Goal: Information Seeking & Learning: Get advice/opinions

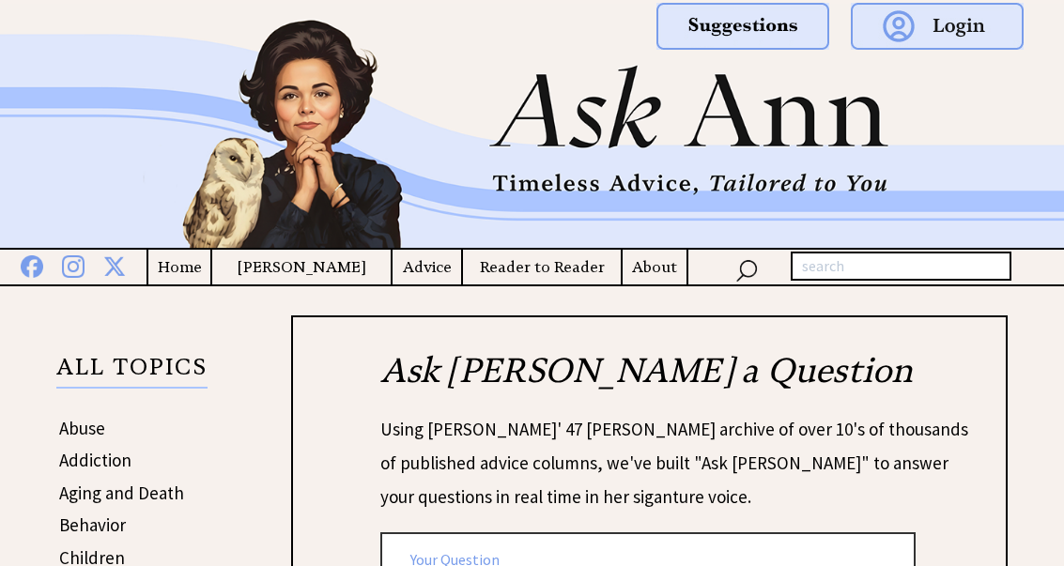
click at [431, 279] on h4 "Advice" at bounding box center [427, 267] width 69 height 23
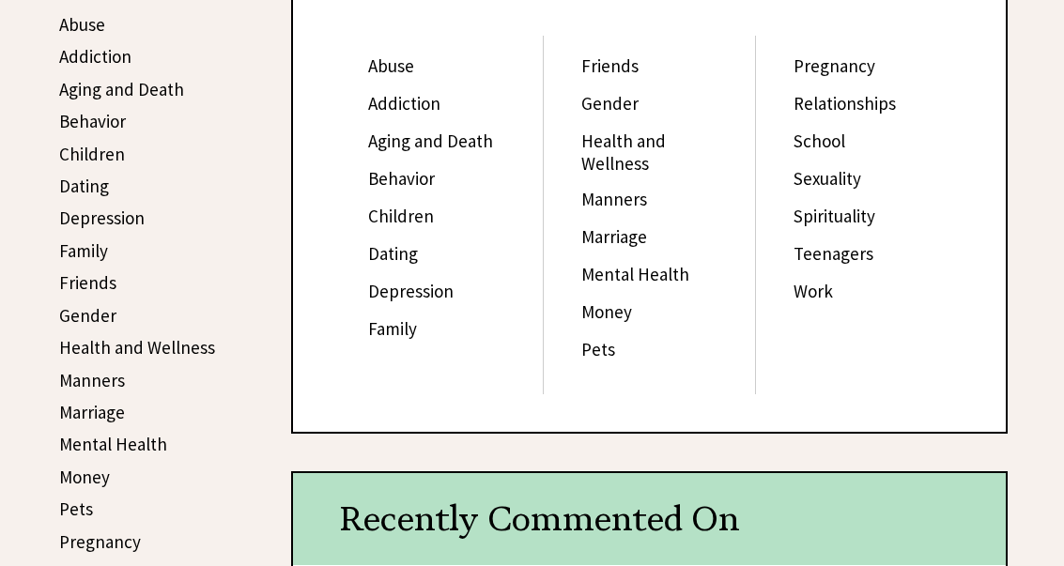
scroll to position [404, 0]
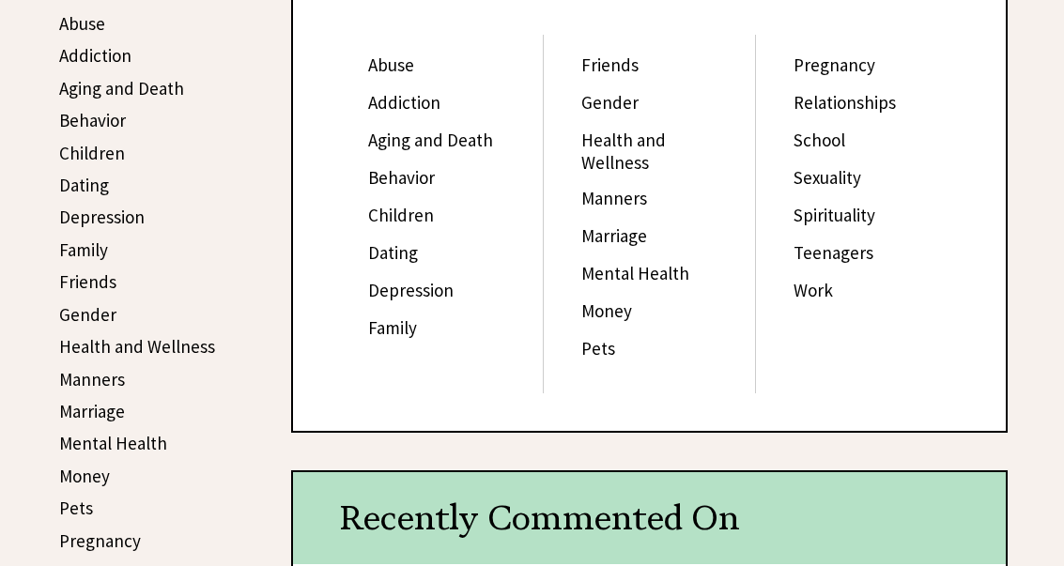
click at [404, 340] on link "Family" at bounding box center [392, 329] width 49 height 23
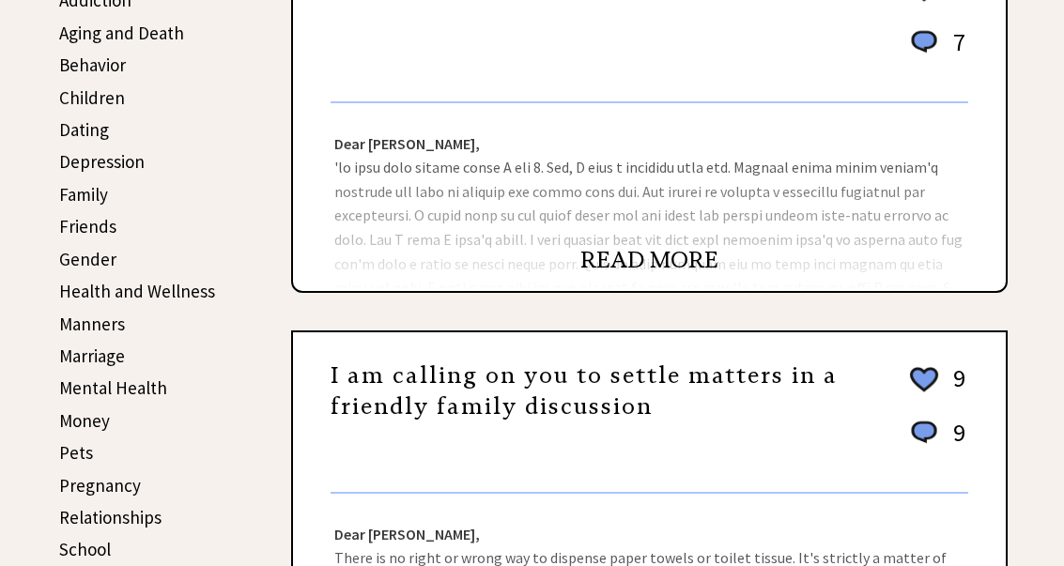
scroll to position [463, 0]
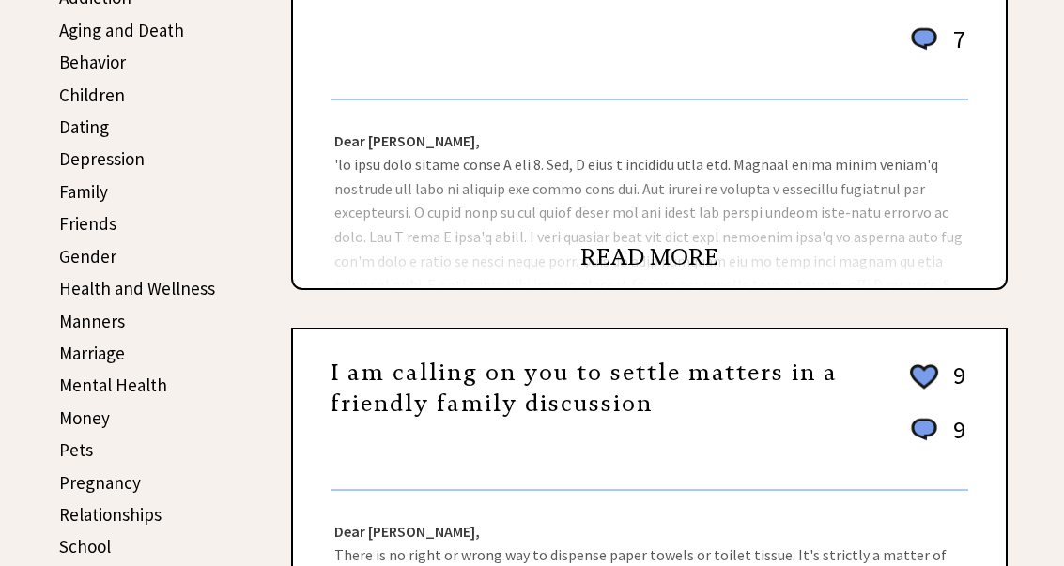
click at [676, 258] on link "READ MORE" at bounding box center [650, 257] width 138 height 28
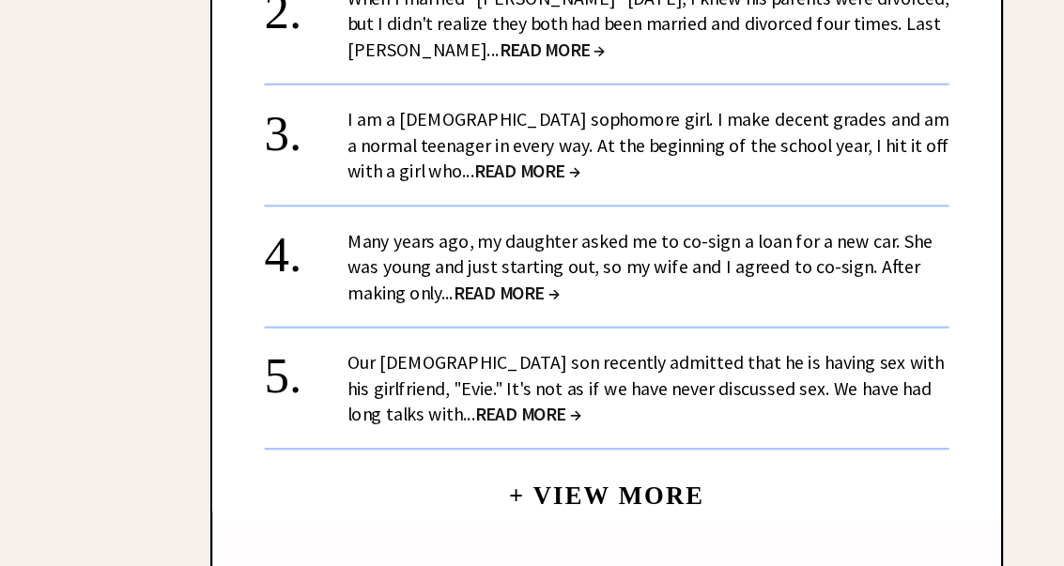
scroll to position [2536, 0]
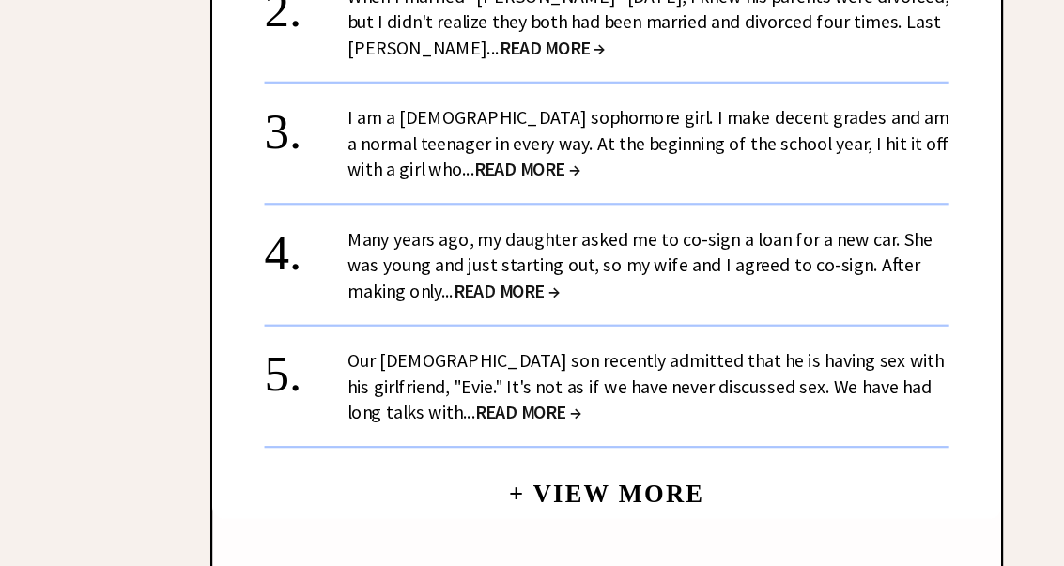
click at [531, 363] on span "READ MORE →" at bounding box center [579, 374] width 96 height 22
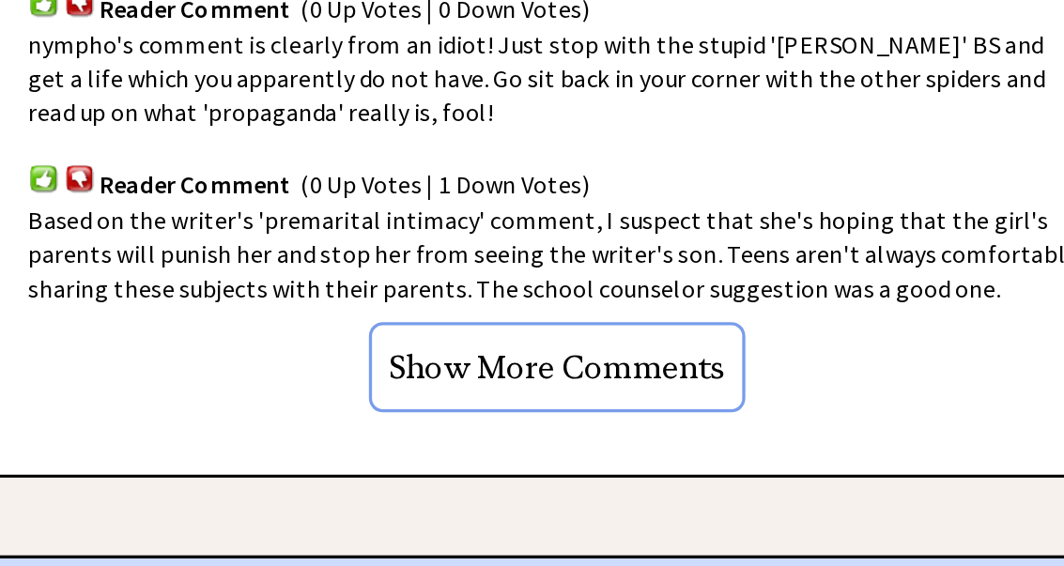
scroll to position [1791, 0]
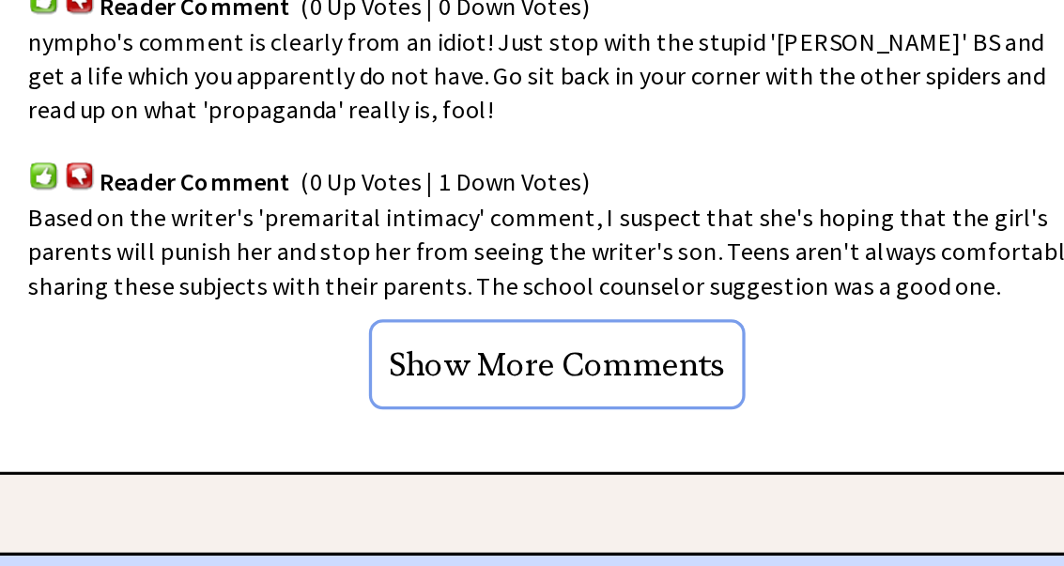
click at [536, 365] on input "Show More Comments" at bounding box center [649, 392] width 227 height 54
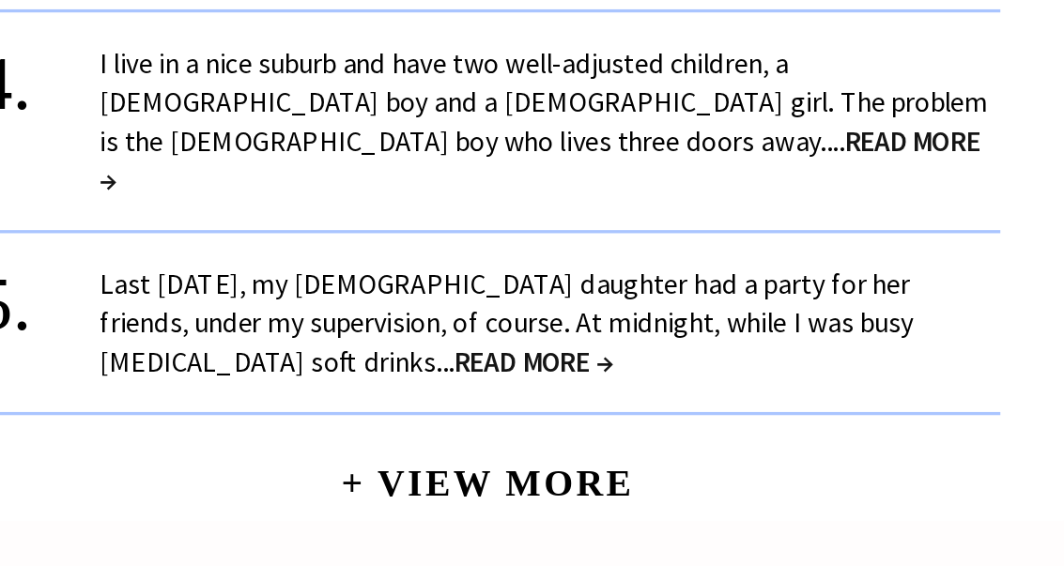
scroll to position [2491, 0]
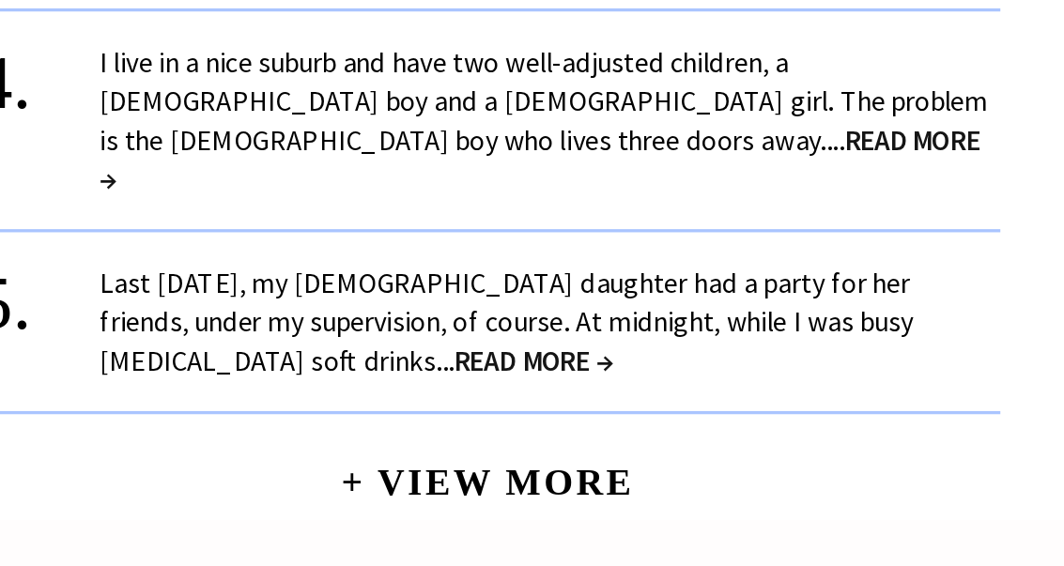
click at [561, 436] on link "+ View More" at bounding box center [649, 456] width 177 height 40
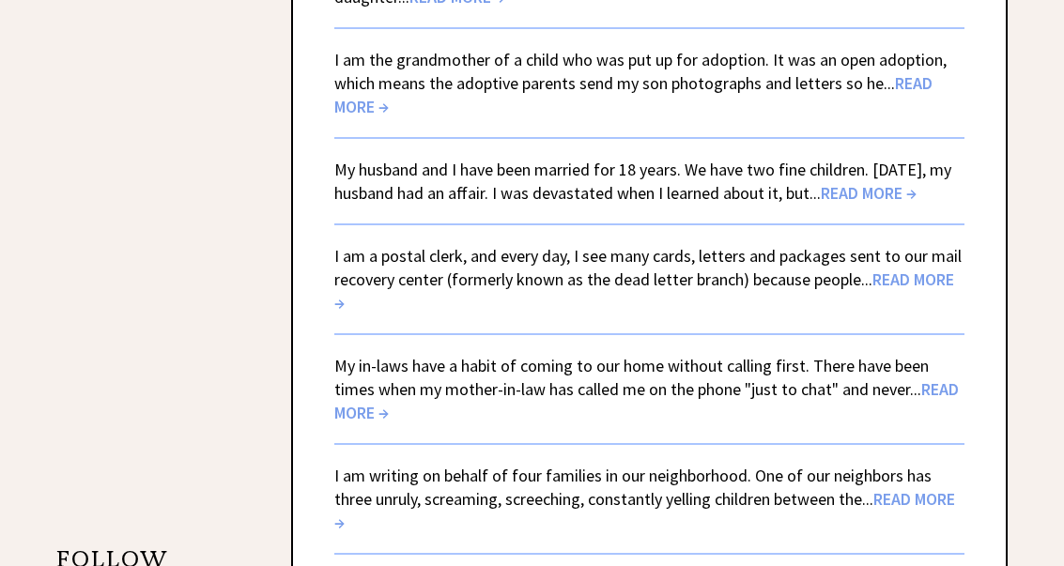
scroll to position [2626, 0]
click at [915, 182] on span "READ MORE →" at bounding box center [869, 193] width 96 height 22
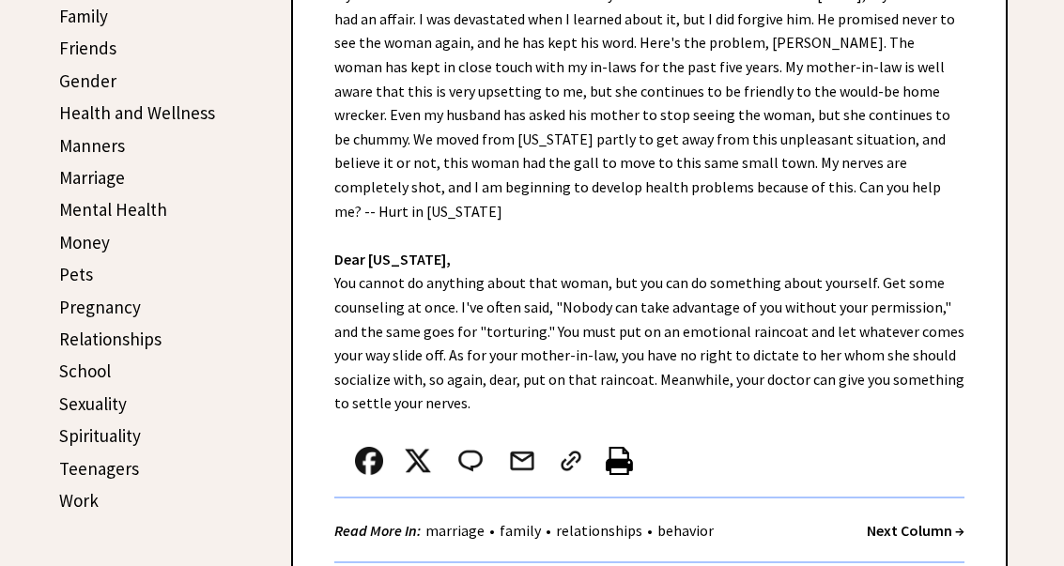
scroll to position [639, 0]
click at [118, 346] on link "Relationships" at bounding box center [110, 339] width 102 height 23
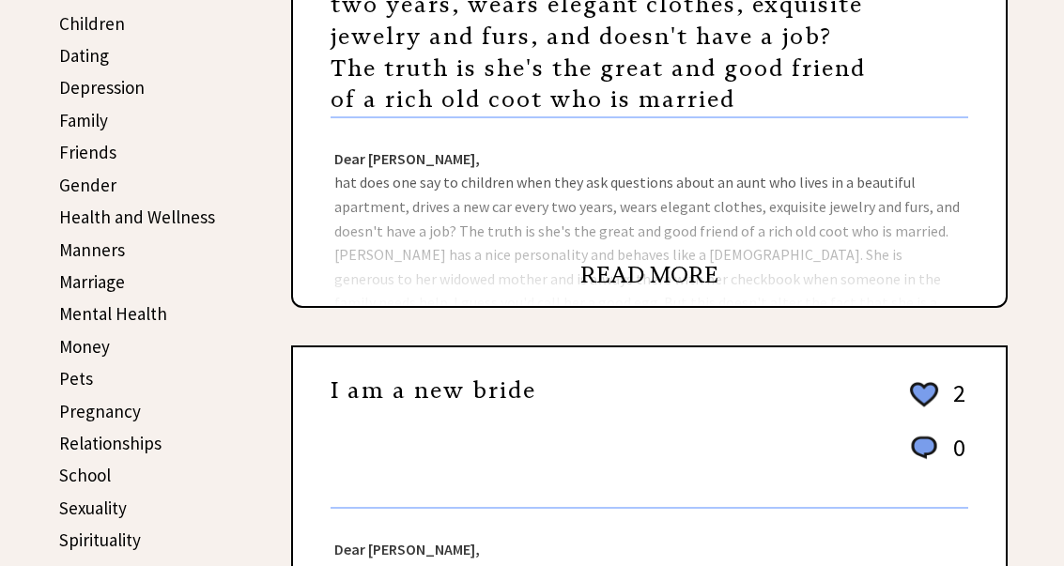
scroll to position [536, 0]
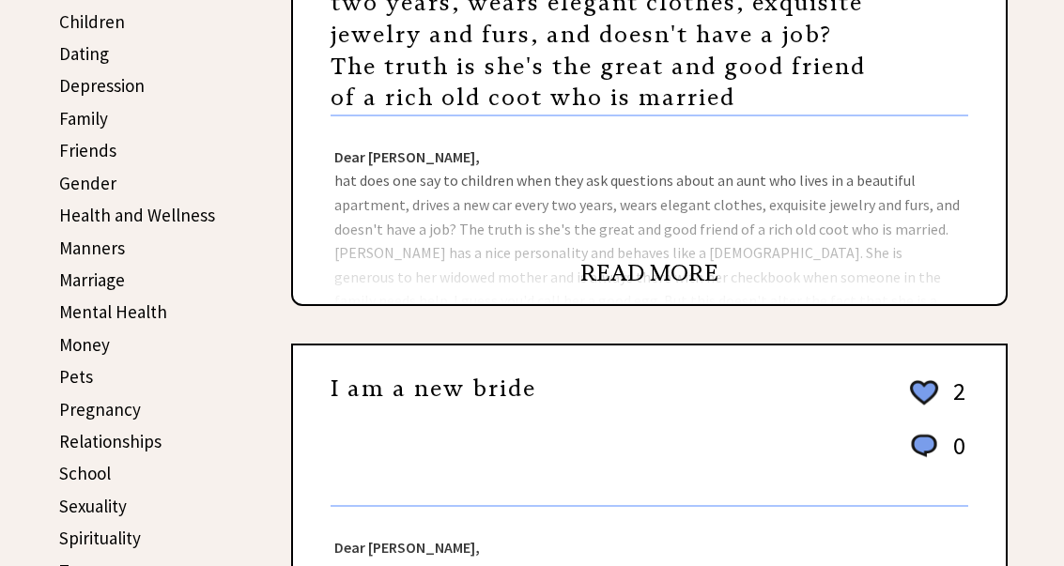
click at [664, 276] on link "READ MORE" at bounding box center [650, 273] width 138 height 28
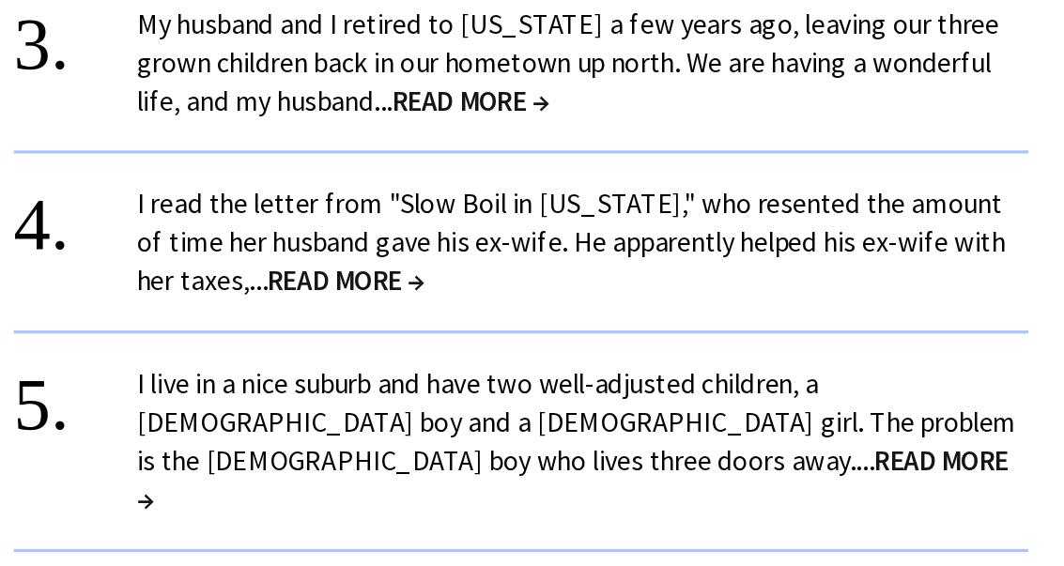
scroll to position [1727, 0]
click at [571, 218] on span "READ MORE →" at bounding box center [619, 229] width 96 height 22
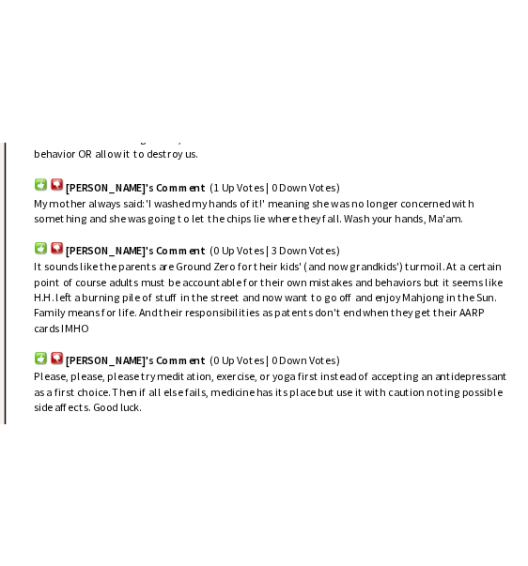
scroll to position [1628, 0]
